Goal: Navigation & Orientation: Find specific page/section

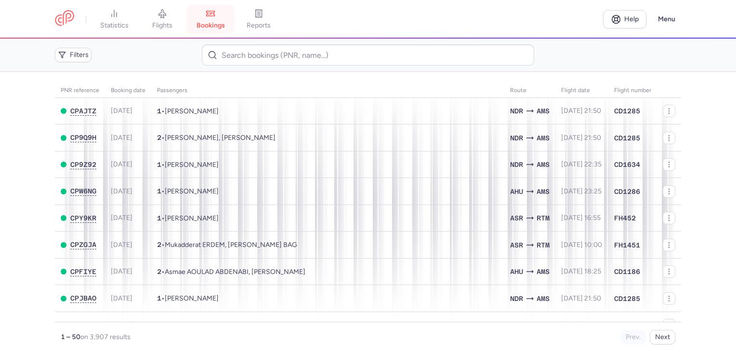
click at [225, 24] on span "bookings" at bounding box center [211, 25] width 28 height 9
click at [185, 30] on link "flights" at bounding box center [162, 19] width 48 height 21
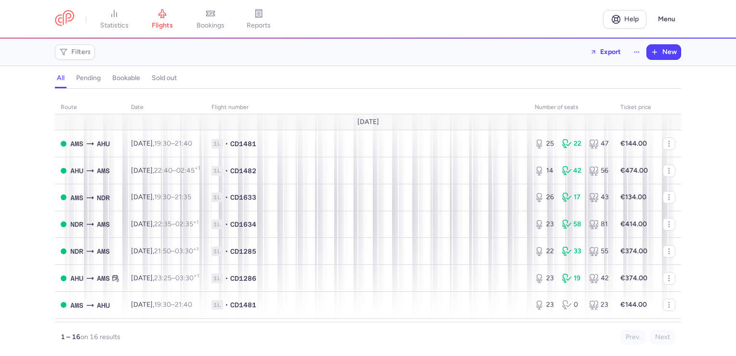
click at [205, 27] on span "bookings" at bounding box center [211, 25] width 28 height 9
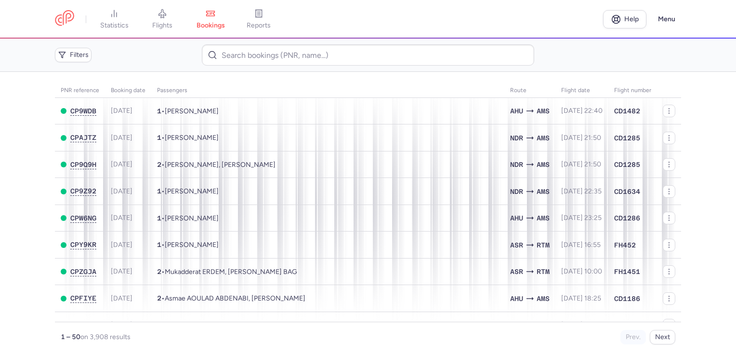
click at [205, 27] on span "bookings" at bounding box center [211, 25] width 28 height 9
click at [261, 25] on span "reports" at bounding box center [259, 25] width 24 height 9
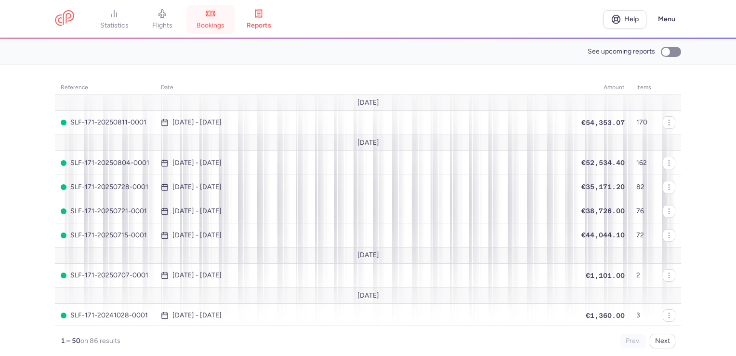
click at [225, 24] on span "bookings" at bounding box center [211, 25] width 28 height 9
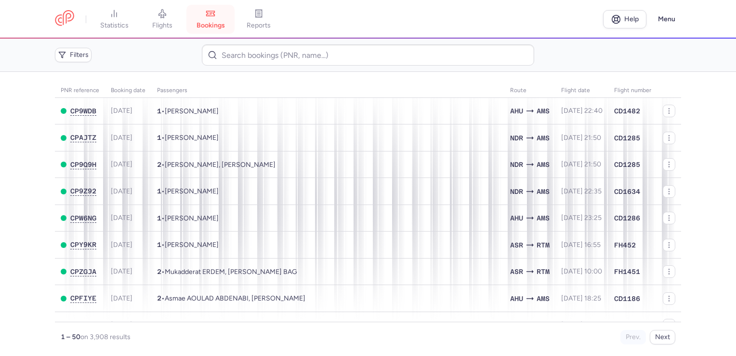
click at [225, 24] on span "bookings" at bounding box center [211, 25] width 28 height 9
click at [244, 20] on link "reports" at bounding box center [259, 19] width 48 height 21
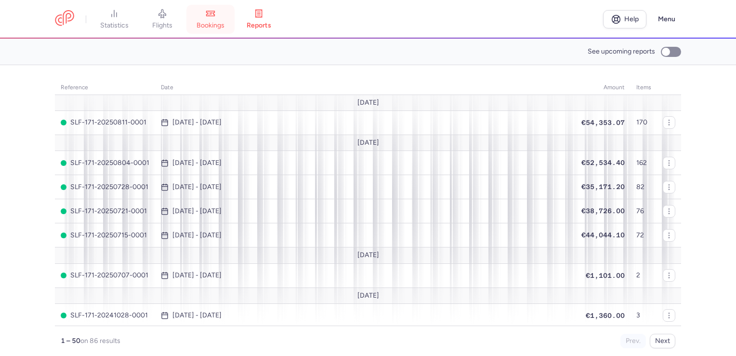
click at [234, 24] on link "bookings" at bounding box center [211, 19] width 48 height 21
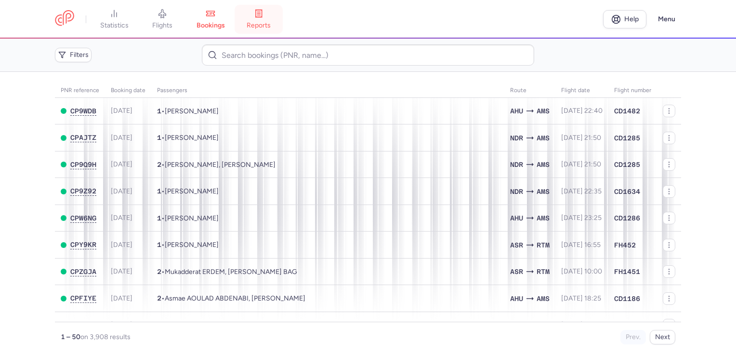
click at [278, 25] on link "reports" at bounding box center [259, 19] width 48 height 21
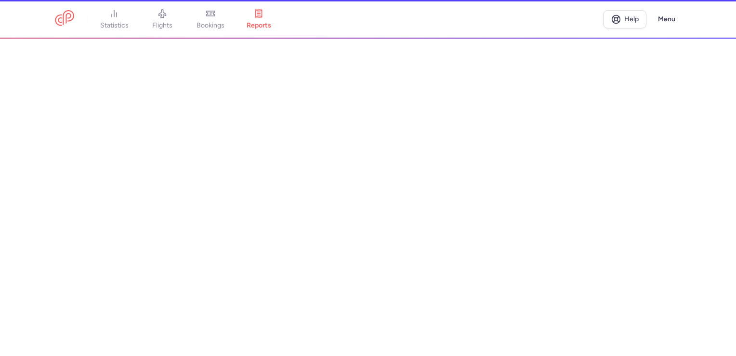
click at [225, 24] on span "bookings" at bounding box center [211, 25] width 28 height 9
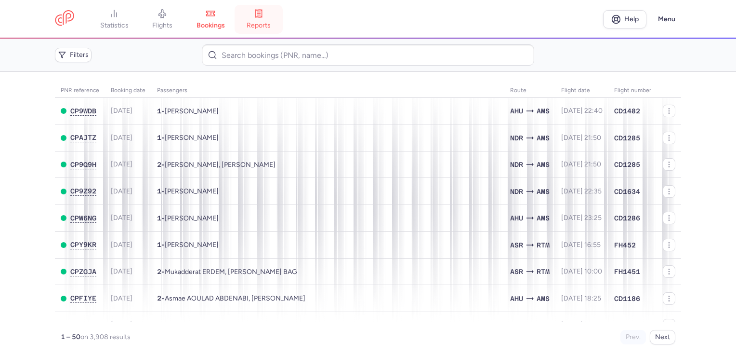
click at [258, 18] on icon at bounding box center [259, 14] width 10 height 10
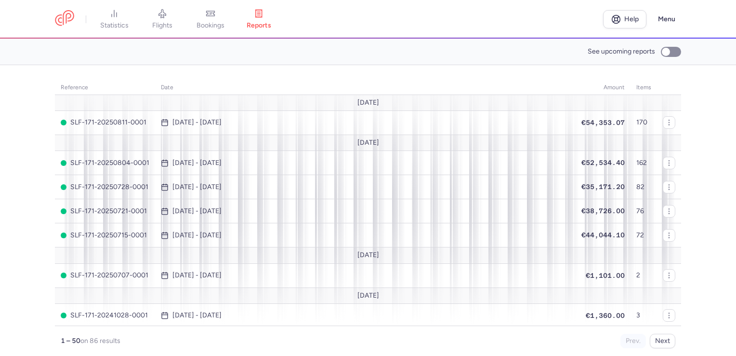
click at [227, 18] on link "bookings" at bounding box center [211, 19] width 48 height 21
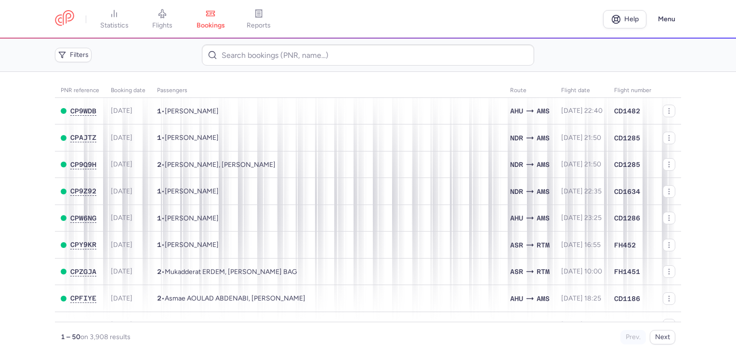
click at [227, 18] on link "bookings" at bounding box center [211, 19] width 48 height 21
drag, startPoint x: 266, startPoint y: 24, endPoint x: 227, endPoint y: 26, distance: 38.6
click at [267, 24] on span "reports" at bounding box center [259, 25] width 24 height 9
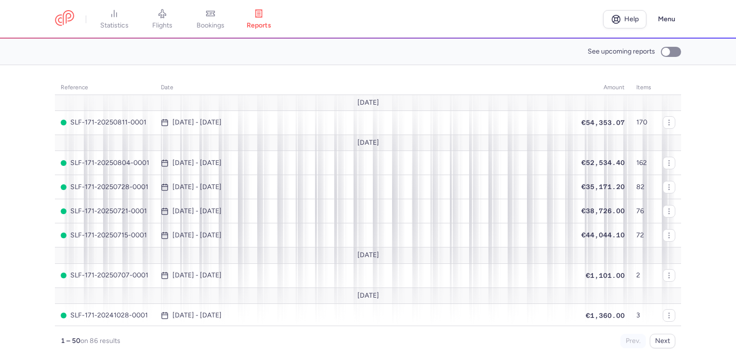
click at [227, 26] on link "bookings" at bounding box center [211, 19] width 48 height 21
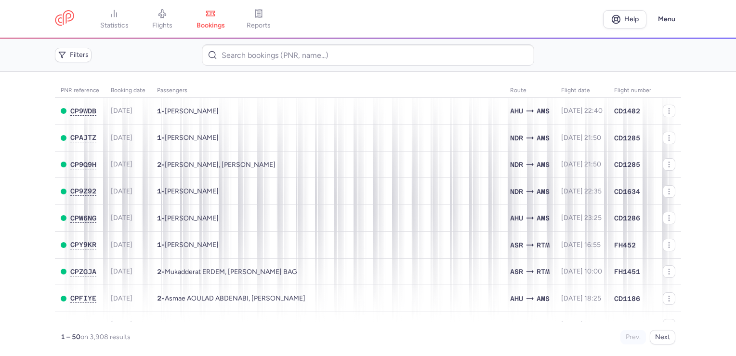
click at [227, 26] on link "bookings" at bounding box center [211, 19] width 48 height 21
